Goal: Task Accomplishment & Management: Complete application form

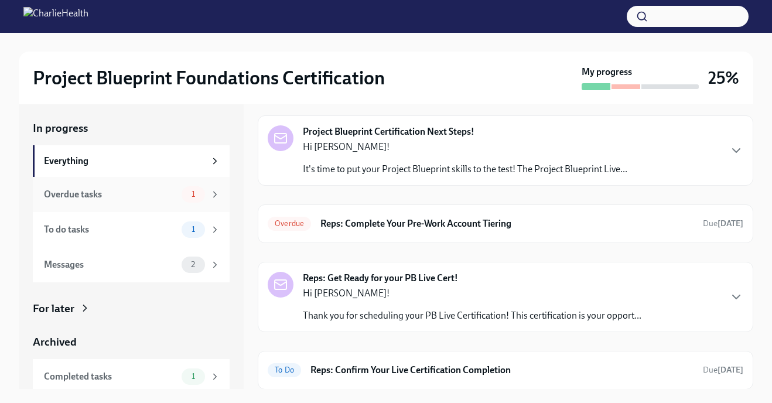
click at [148, 190] on div "Overdue tasks" at bounding box center [110, 194] width 133 height 13
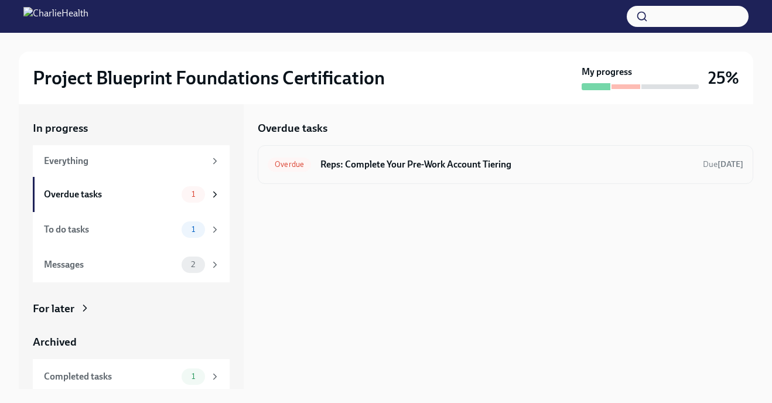
click at [393, 165] on h6 "Reps: Complete Your Pre-Work Account Tiering" at bounding box center [506, 164] width 373 height 13
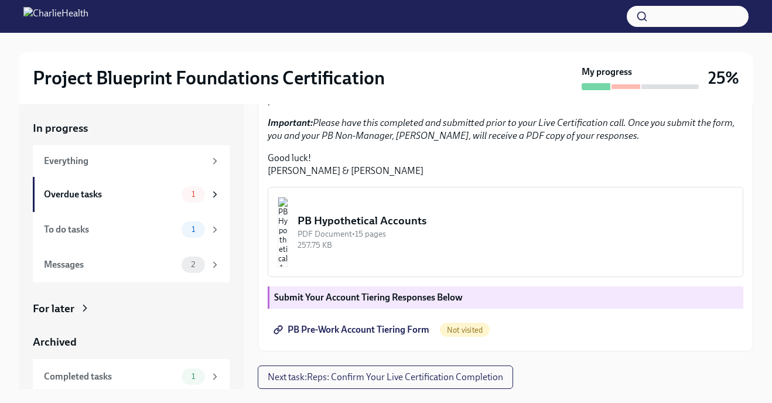
scroll to position [313, 0]
click at [288, 244] on img "button" at bounding box center [282, 232] width 11 height 70
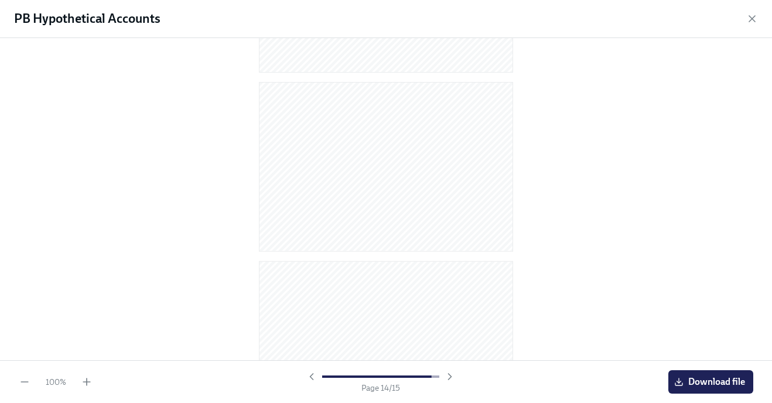
scroll to position [0, 0]
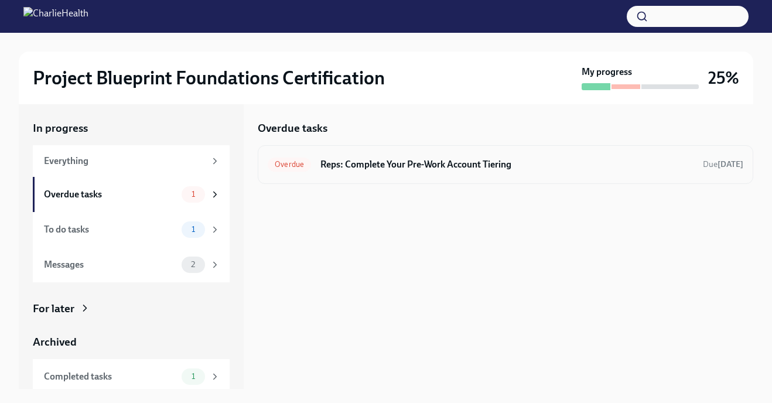
click at [397, 159] on h6 "Reps: Complete Your Pre-Work Account Tiering" at bounding box center [506, 164] width 373 height 13
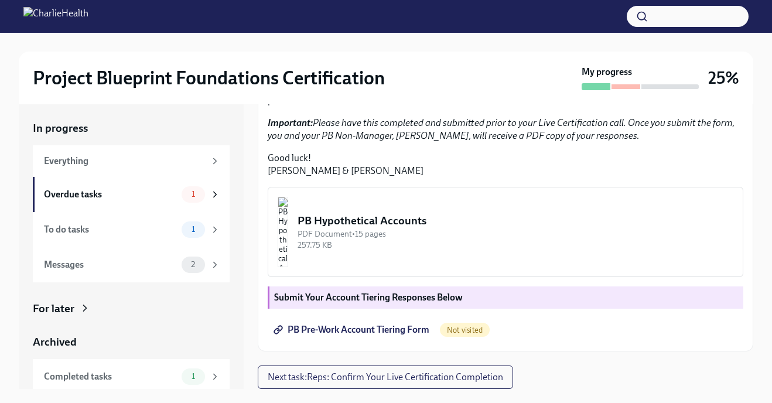
scroll to position [21, 0]
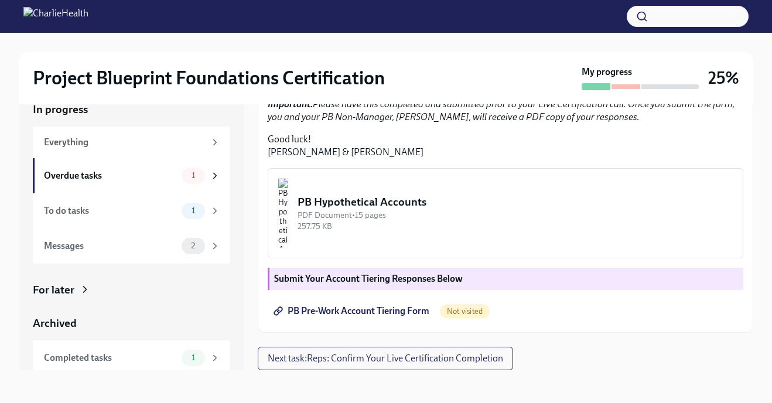
click at [386, 309] on span "PB Pre-Work Account Tiering Form" at bounding box center [352, 311] width 153 height 12
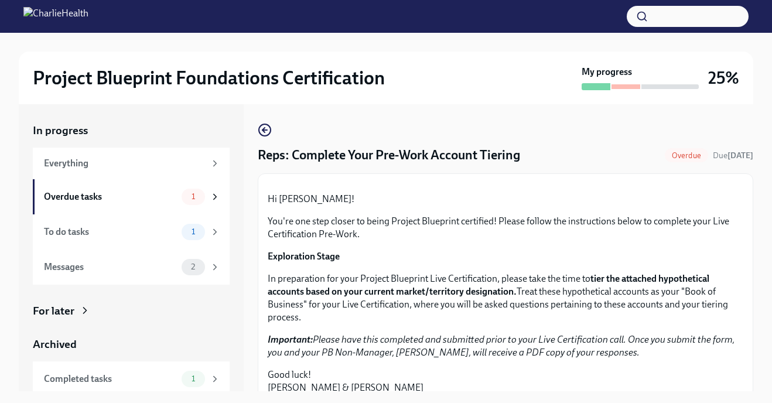
scroll to position [115, 0]
